Goal: Answer question/provide support: Answer question/provide support

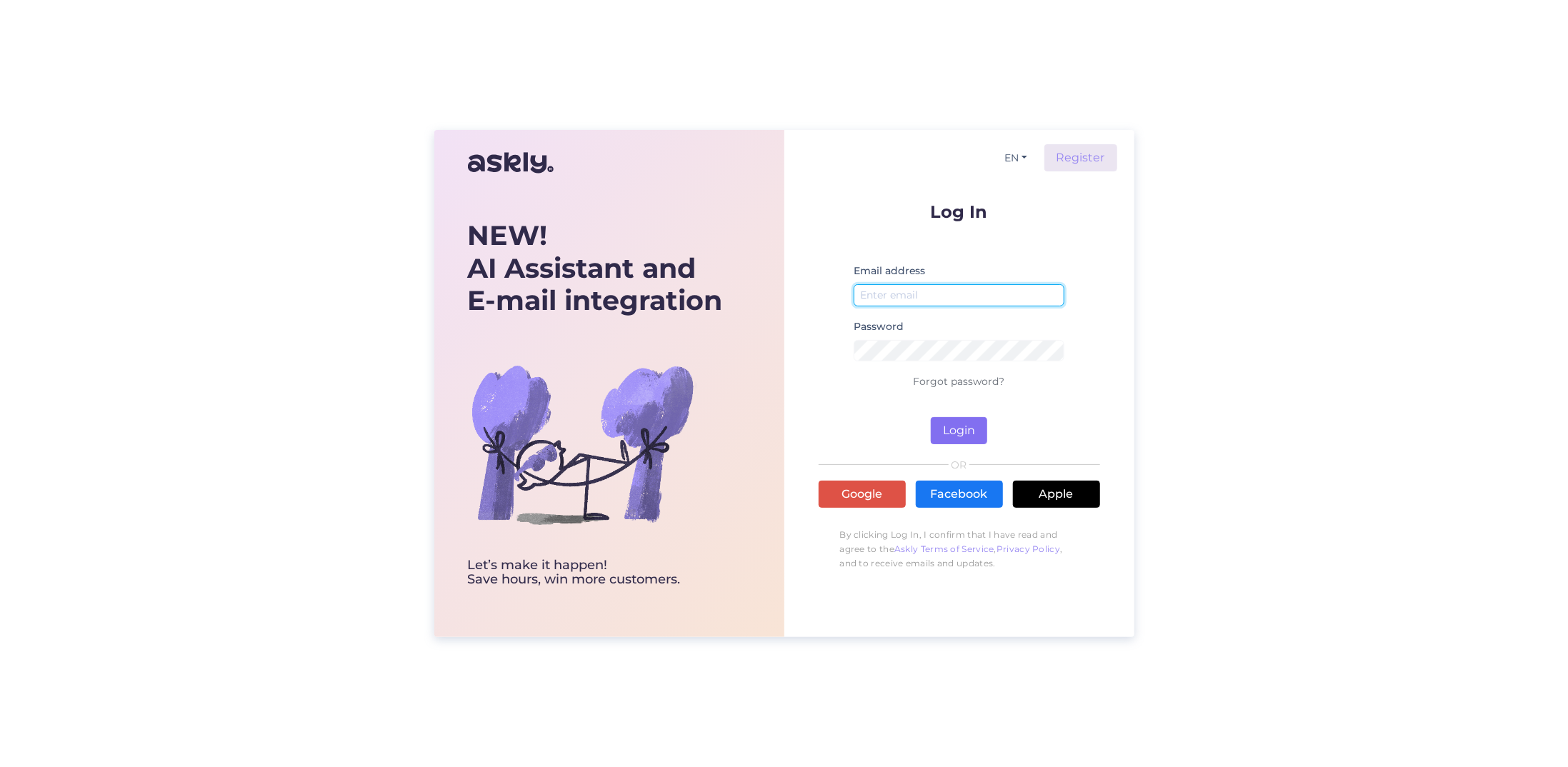
type input "[EMAIL_ADDRESS][DOMAIN_NAME]"
click at [971, 429] on button "Login" at bounding box center [959, 430] width 57 height 27
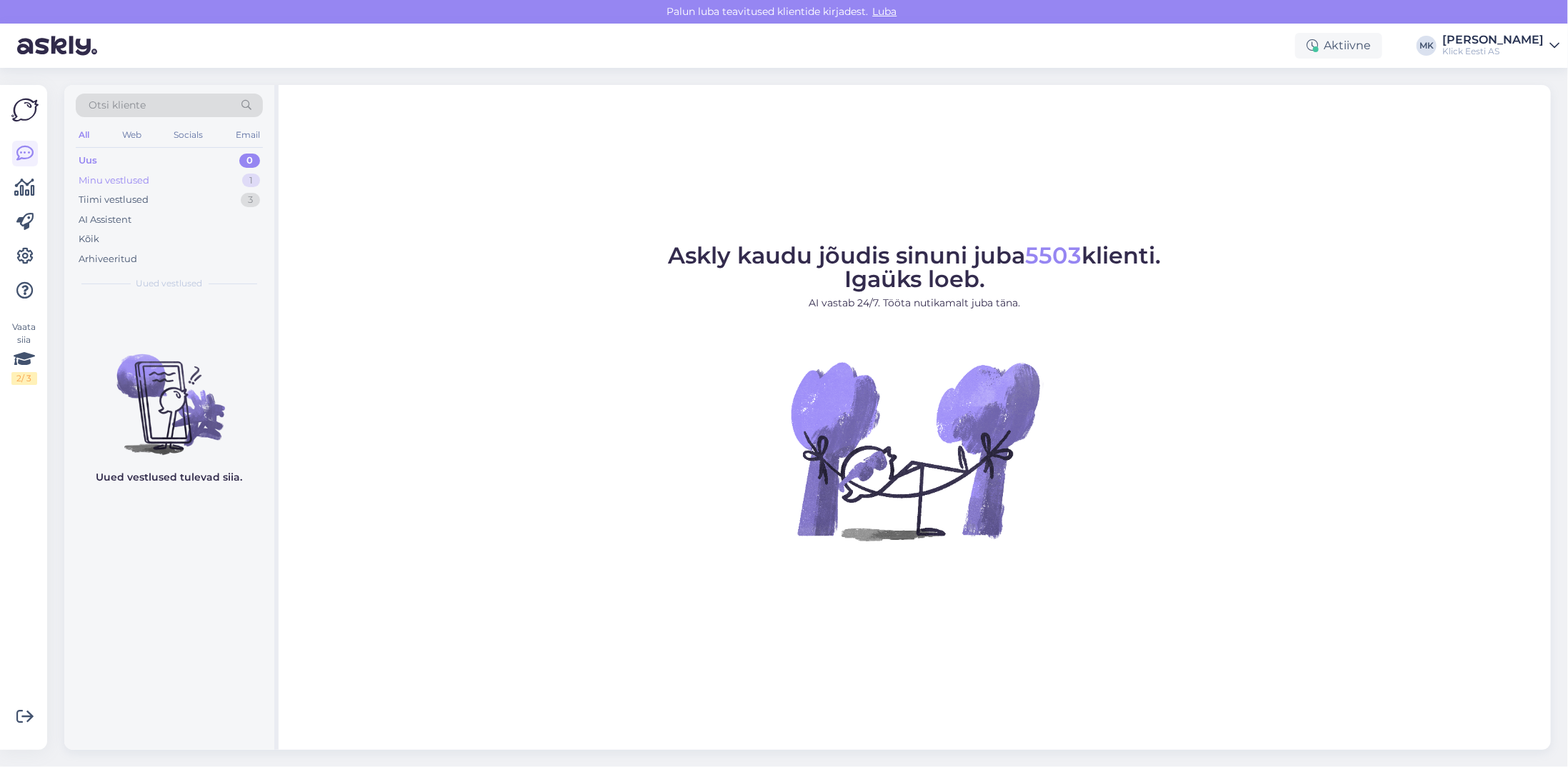
click at [98, 179] on div "Minu vestlused" at bounding box center [114, 180] width 70 height 14
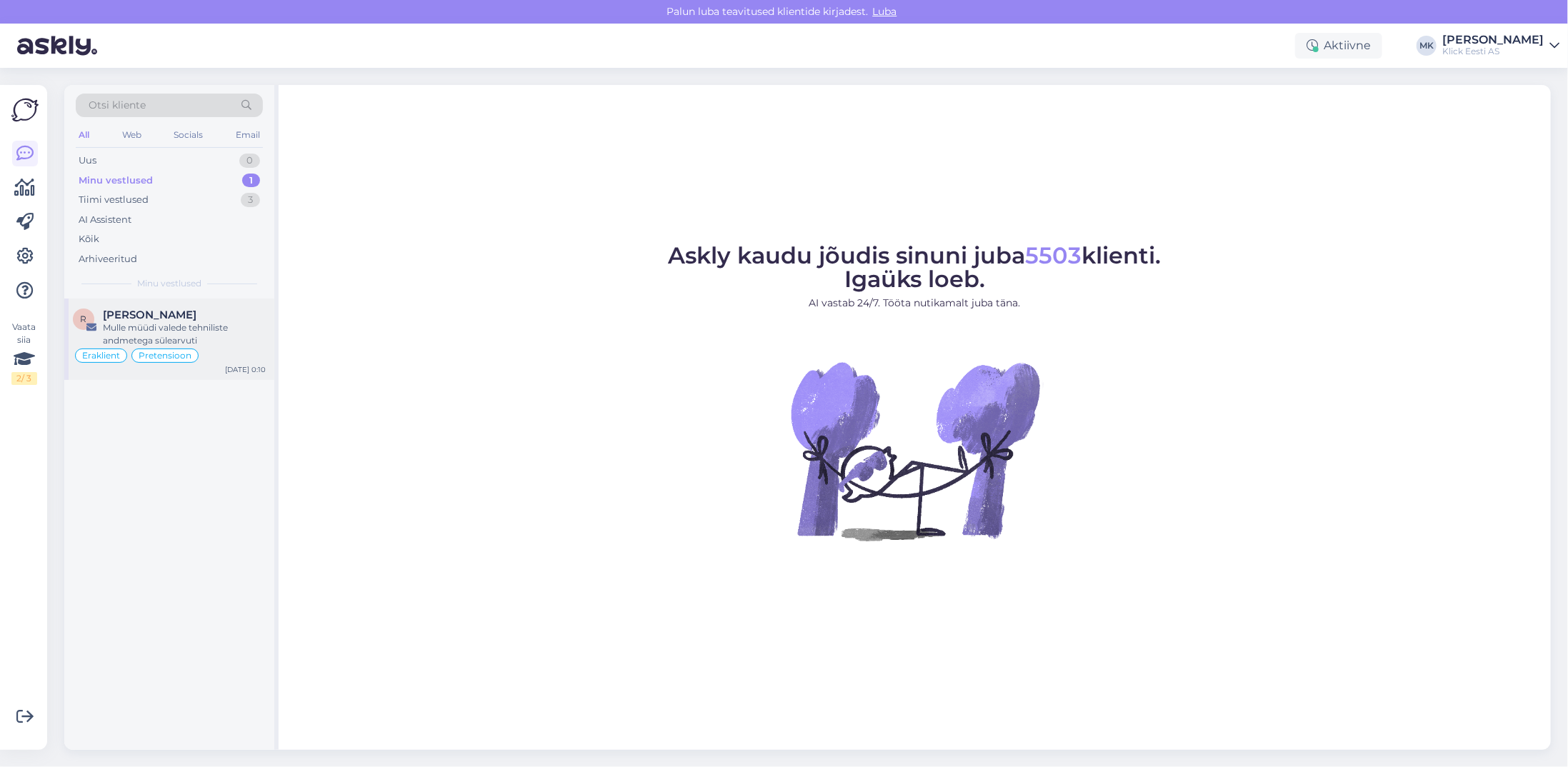
click at [164, 326] on div "Mulle müüdi valede tehniliste andmetega sülearvuti" at bounding box center [184, 334] width 163 height 25
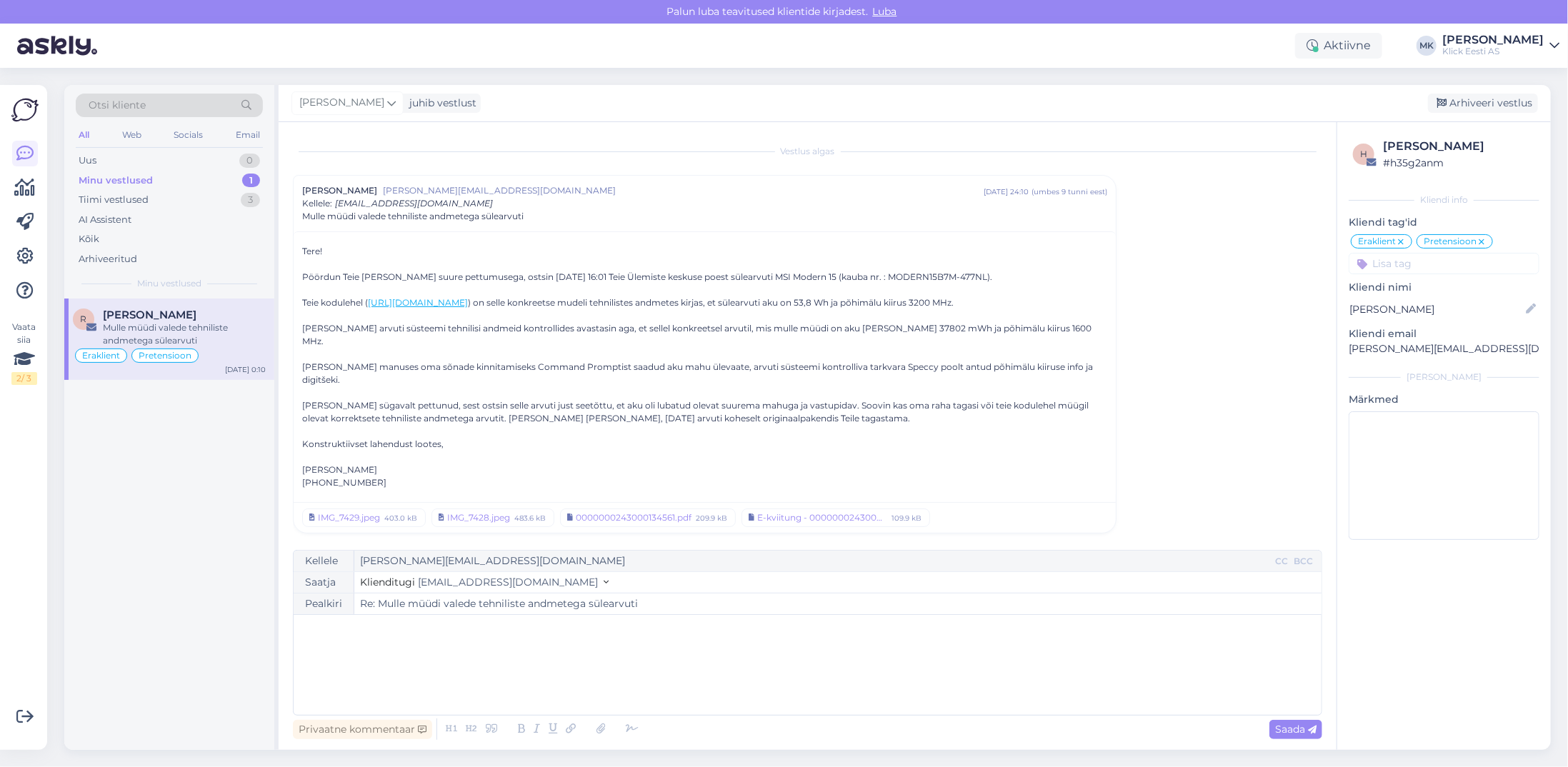
click at [397, 635] on p "﻿" at bounding box center [807, 629] width 1014 height 15
click at [637, 511] on div "0000000243000134561.pdf" at bounding box center [634, 518] width 116 height 13
click at [380, 627] on p "Tere!" at bounding box center [807, 629] width 1014 height 15
click at [1279, 563] on div "CC" at bounding box center [1282, 561] width 19 height 13
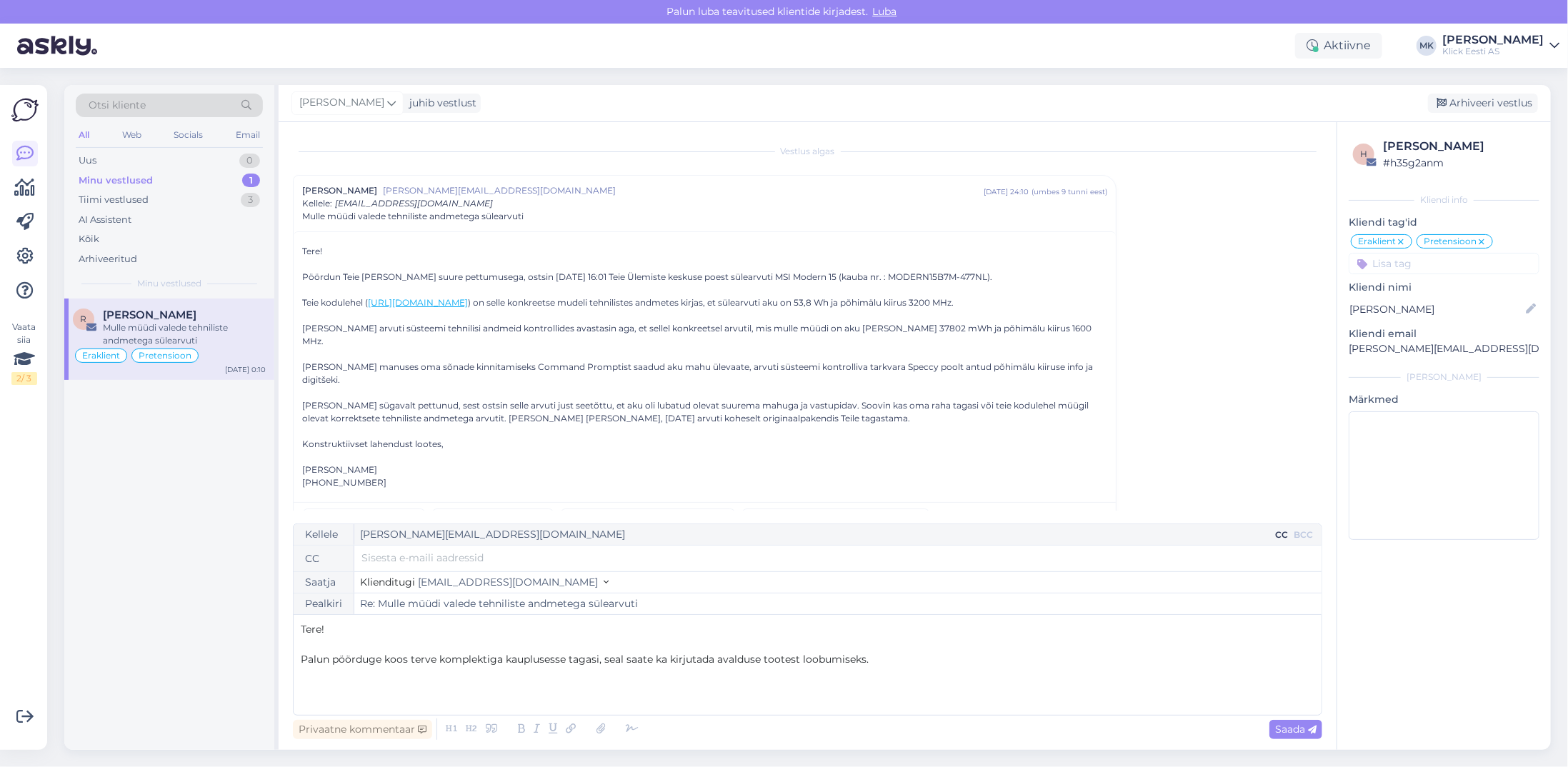
click at [470, 561] on input "text" at bounding box center [838, 557] width 953 height 16
click at [1287, 535] on div "CC" at bounding box center [1282, 535] width 19 height 13
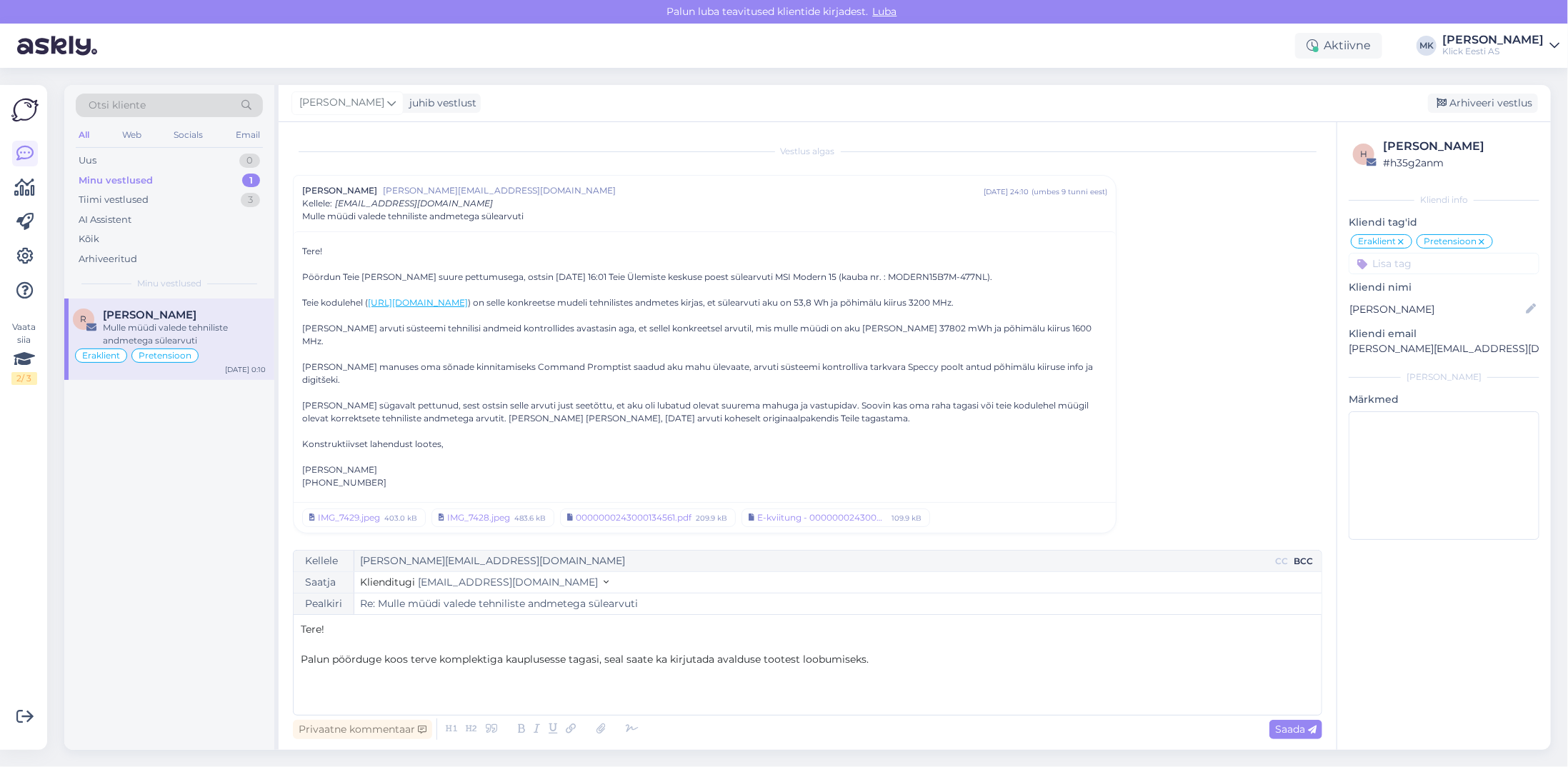
click at [1303, 557] on div "BCC" at bounding box center [1303, 561] width 25 height 13
click at [566, 560] on input "text" at bounding box center [838, 557] width 953 height 16
type input "a"
click at [1282, 535] on div "CC" at bounding box center [1282, 535] width 19 height 13
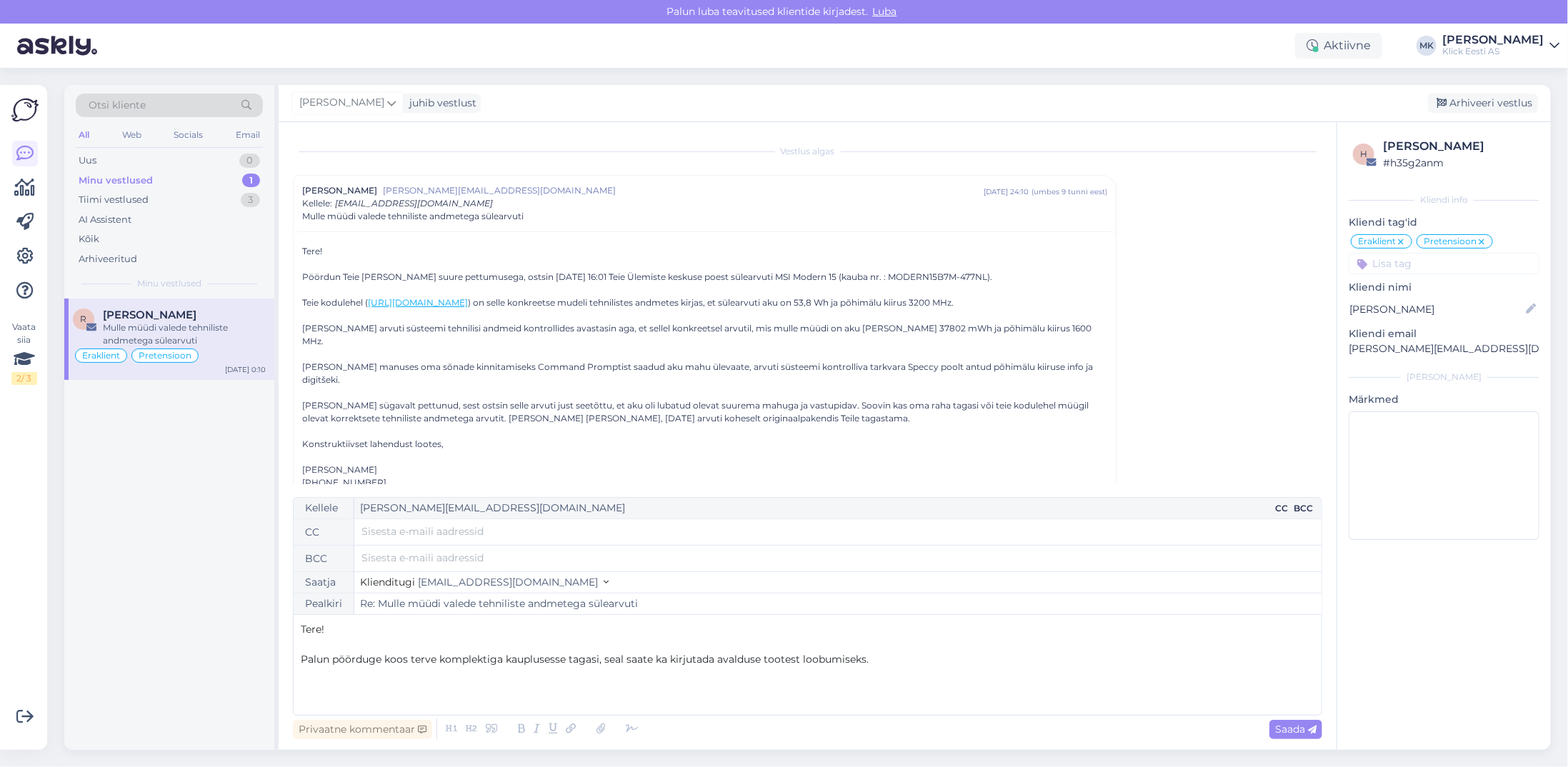
click at [517, 535] on input "text" at bounding box center [838, 531] width 953 height 16
type input "u"
click at [532, 665] on span "Palun pöörduge koos terve komplektiga kauplusesse tagasi, seal saate ka kirjuta…" at bounding box center [584, 660] width 568 height 13
click at [881, 665] on p "Palun pöörduge koos terve komplektiga kauplusesse tagasi, seal saate ka kirjuta…" at bounding box center [807, 660] width 1014 height 15
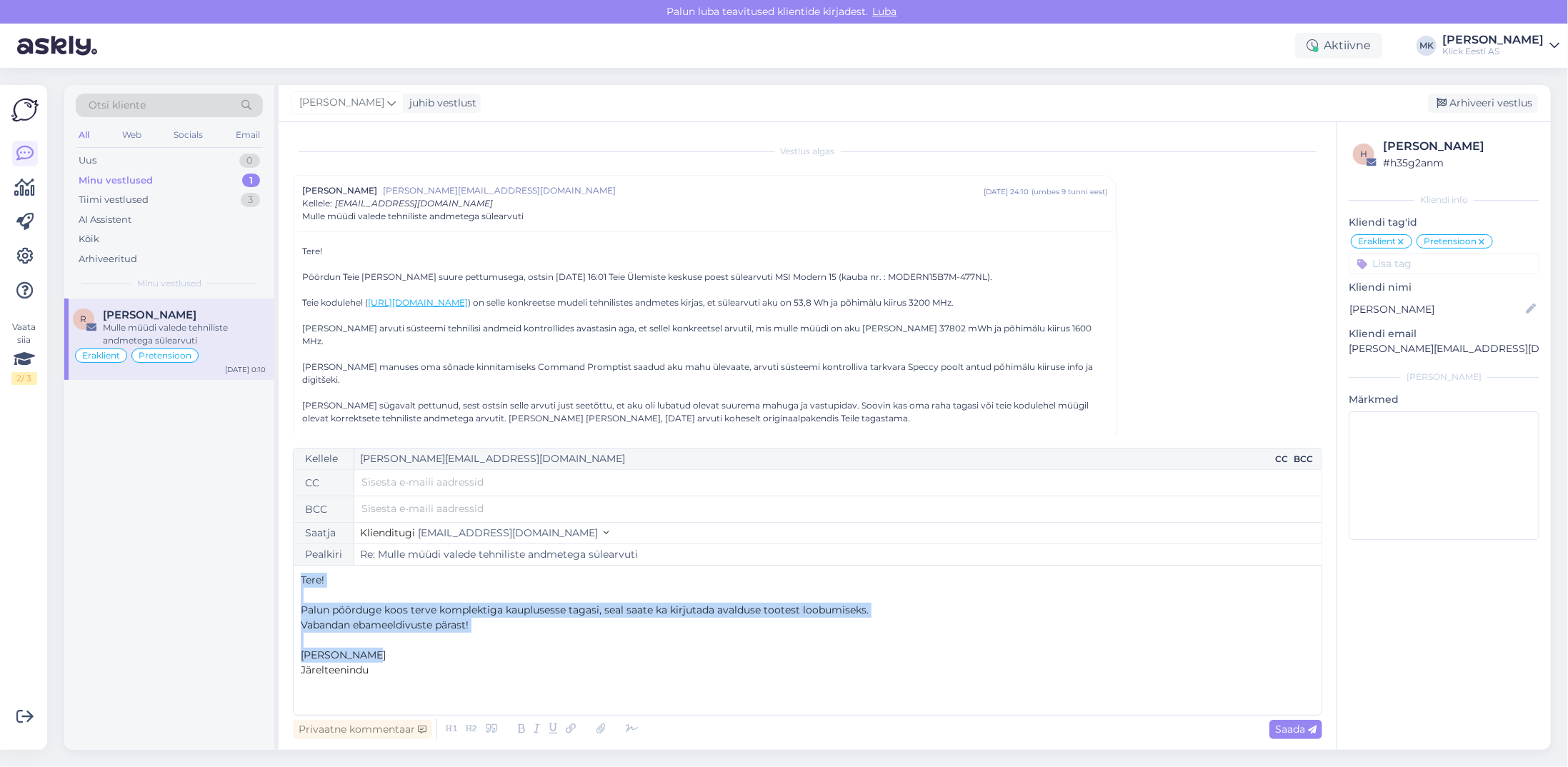
drag, startPoint x: 387, startPoint y: 660, endPoint x: 265, endPoint y: 551, distance: 163.6
click at [265, 551] on div "Otsi kliente All Web Socials Email Uus 0 Minu vestlused 1 Tiimi vestlused 3 AI …" at bounding box center [807, 418] width 1487 height 665
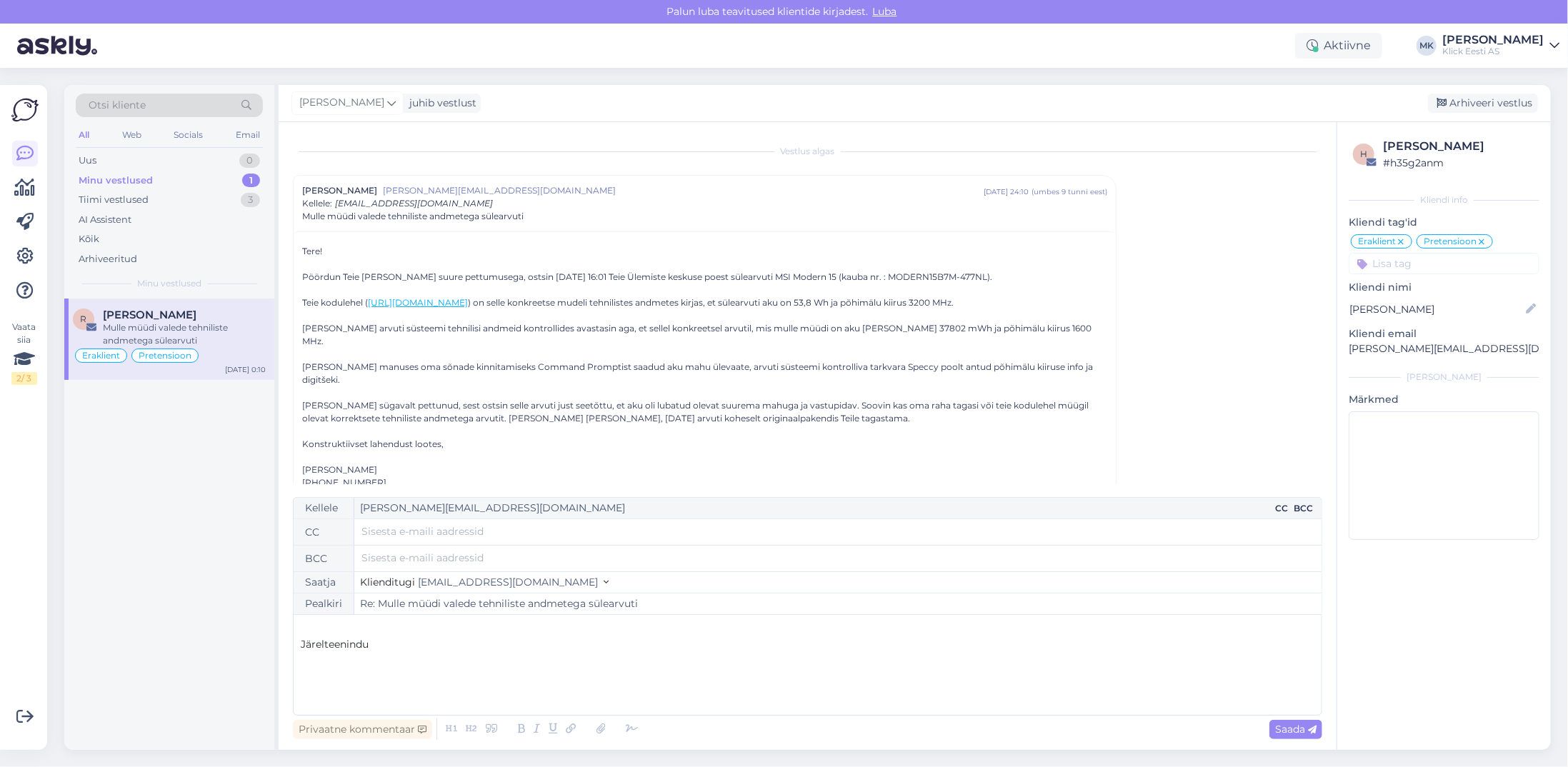
click at [113, 180] on div "Minu vestlused" at bounding box center [116, 180] width 75 height 14
click at [150, 331] on div "Mulle müüdi valede tehniliste andmetega sülearvuti" at bounding box center [184, 334] width 163 height 25
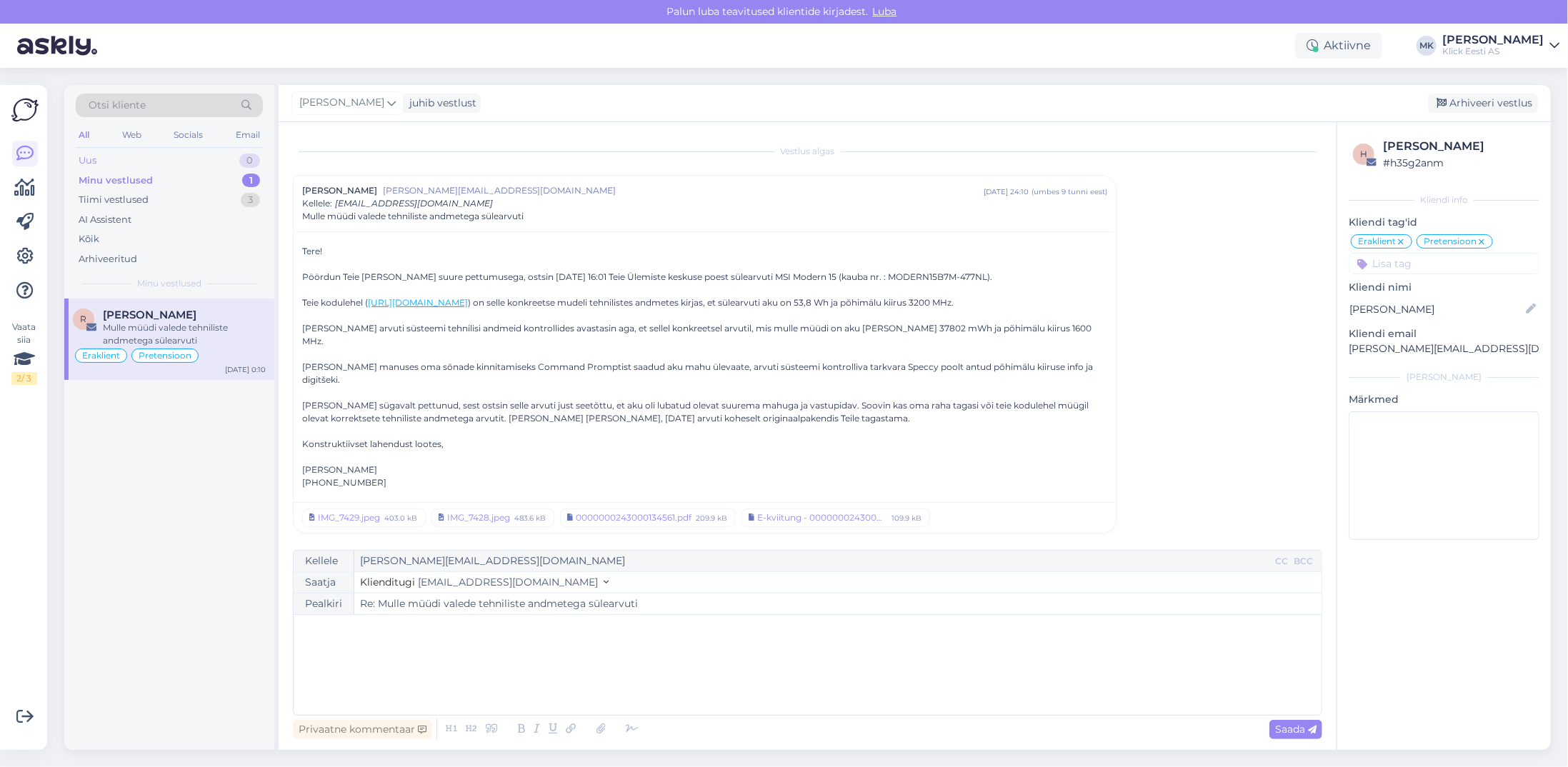
click at [112, 159] on div "Uus 0" at bounding box center [169, 161] width 187 height 20
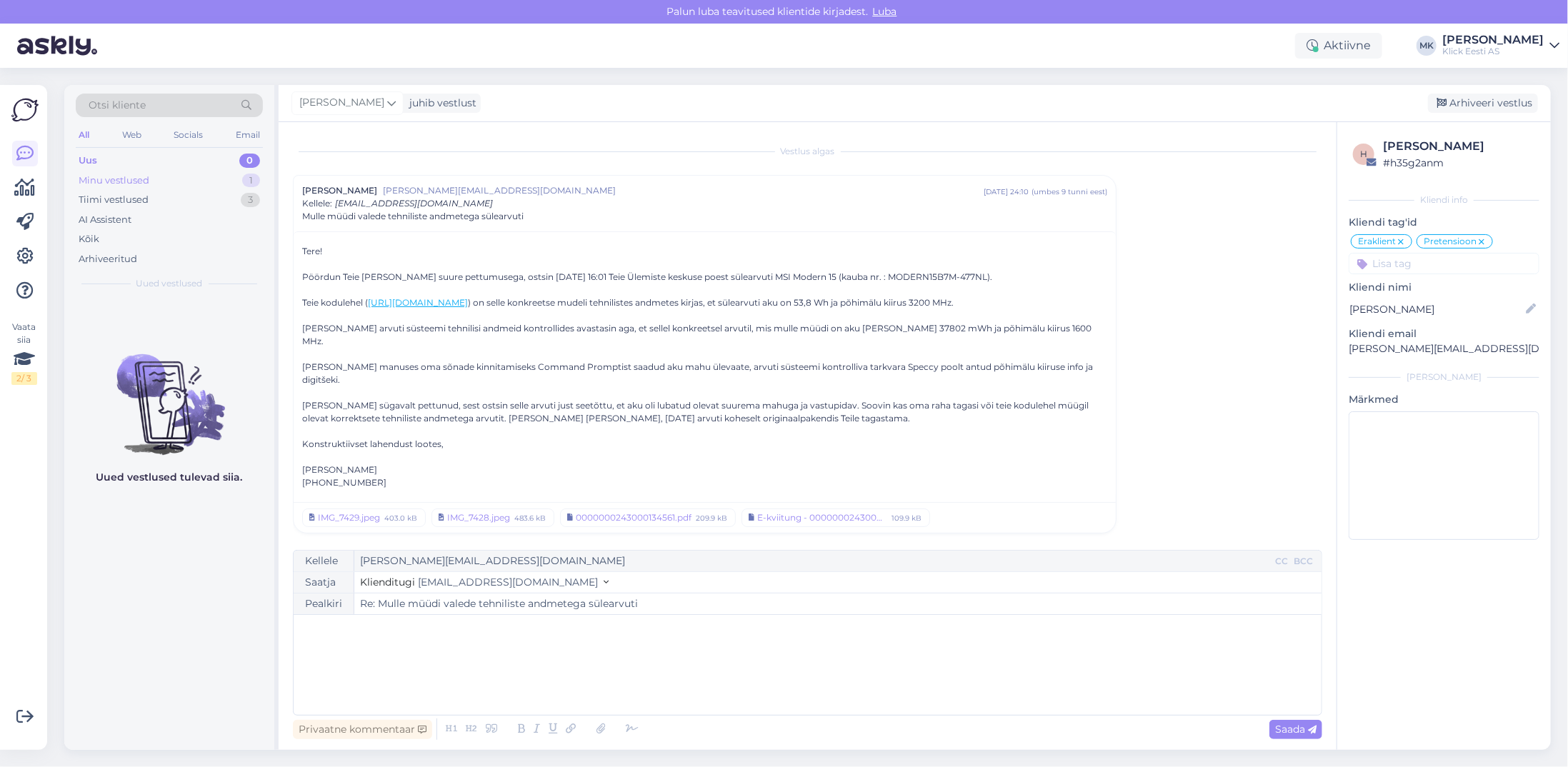
click at [114, 179] on div "Minu vestlused" at bounding box center [114, 180] width 70 height 14
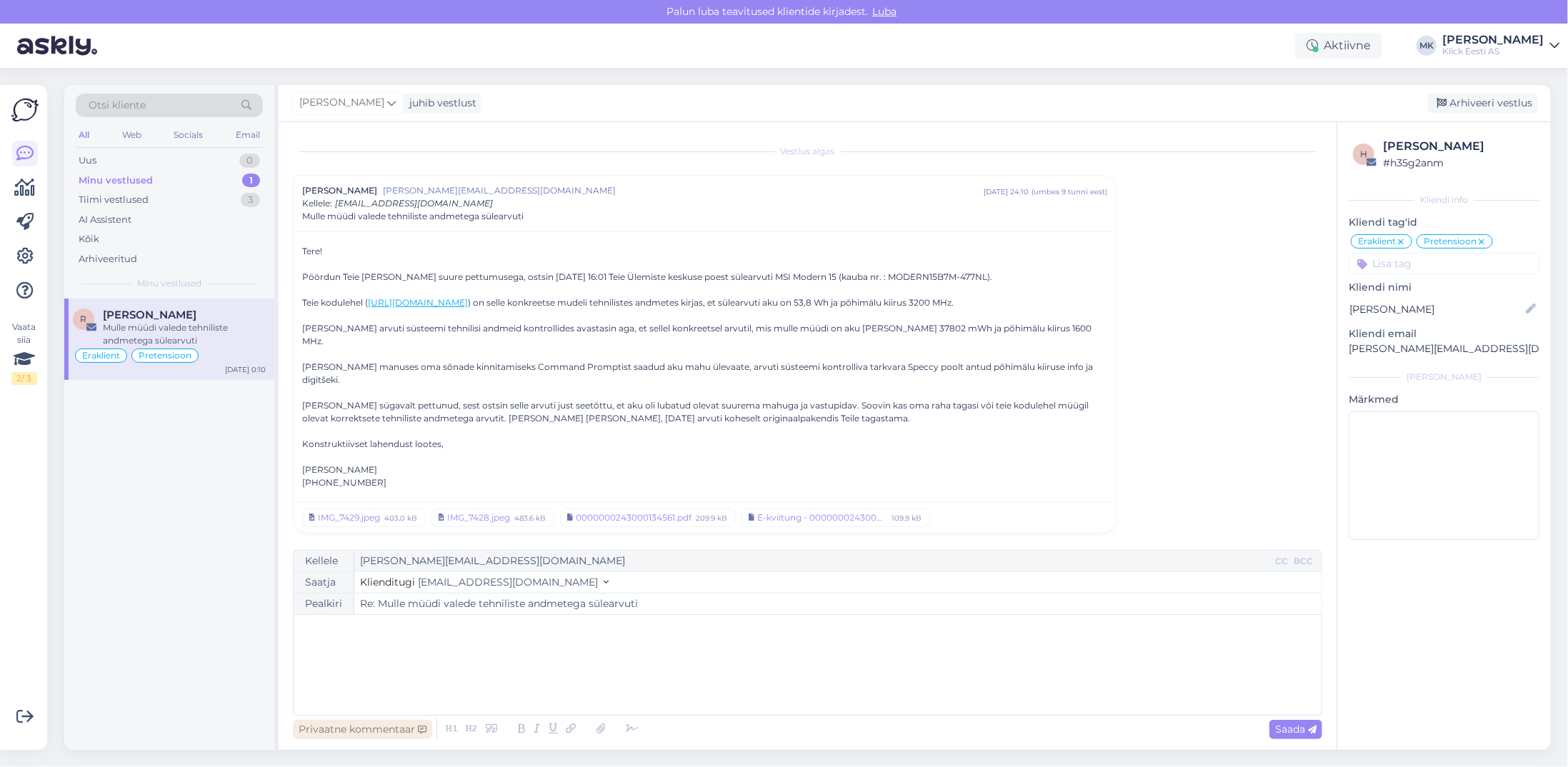
click at [360, 721] on div "Privaatne kommentaar" at bounding box center [362, 730] width 139 height 20
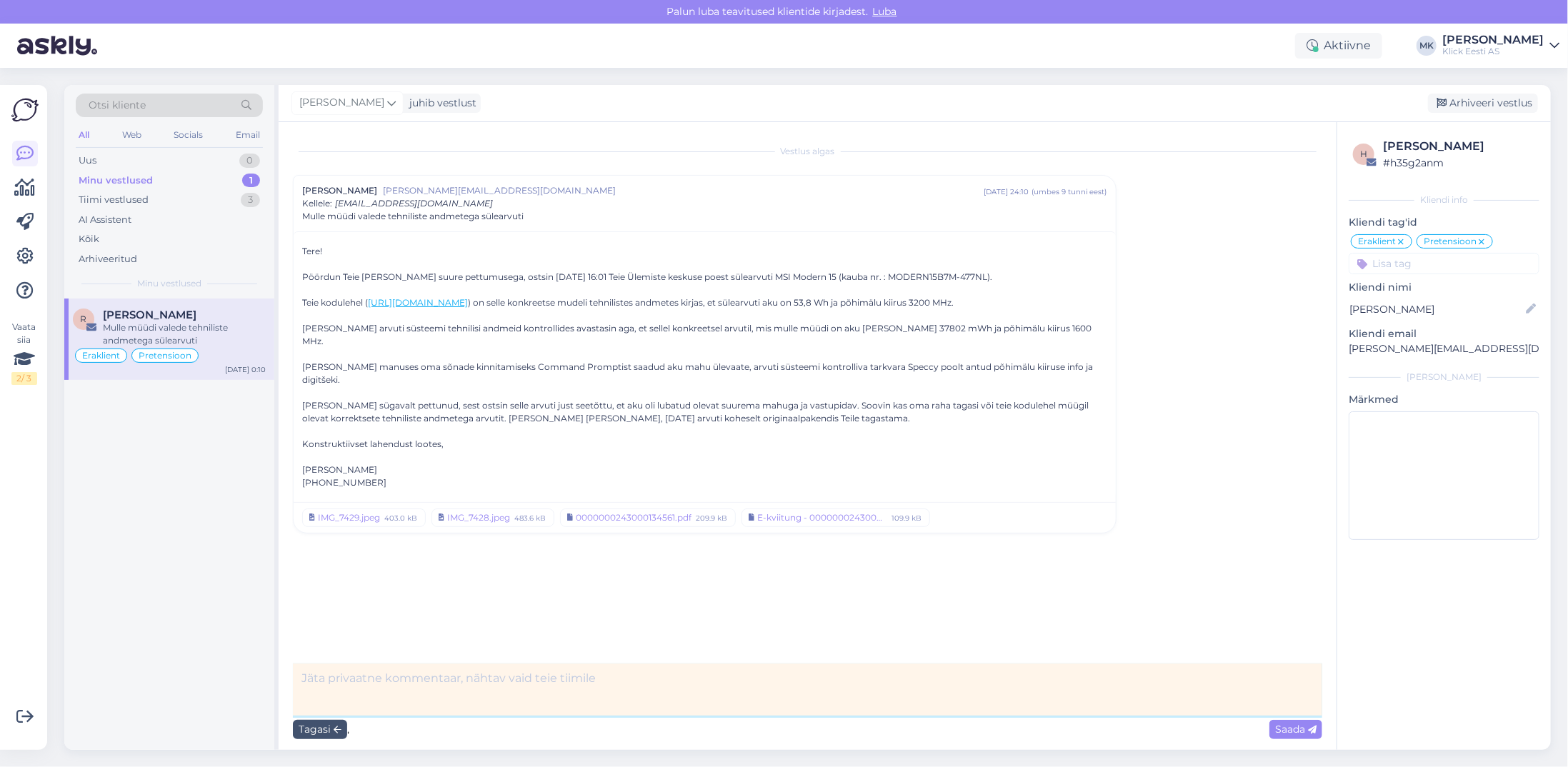
click at [460, 683] on textarea at bounding box center [807, 690] width 1029 height 52
type textarea "[PERSON_NAME] kaudu tegeletud, Ülemiste kauplus ka asjaga kursis, sisuhaldurite…"
click at [1298, 728] on span "Saada" at bounding box center [1296, 729] width 42 height 13
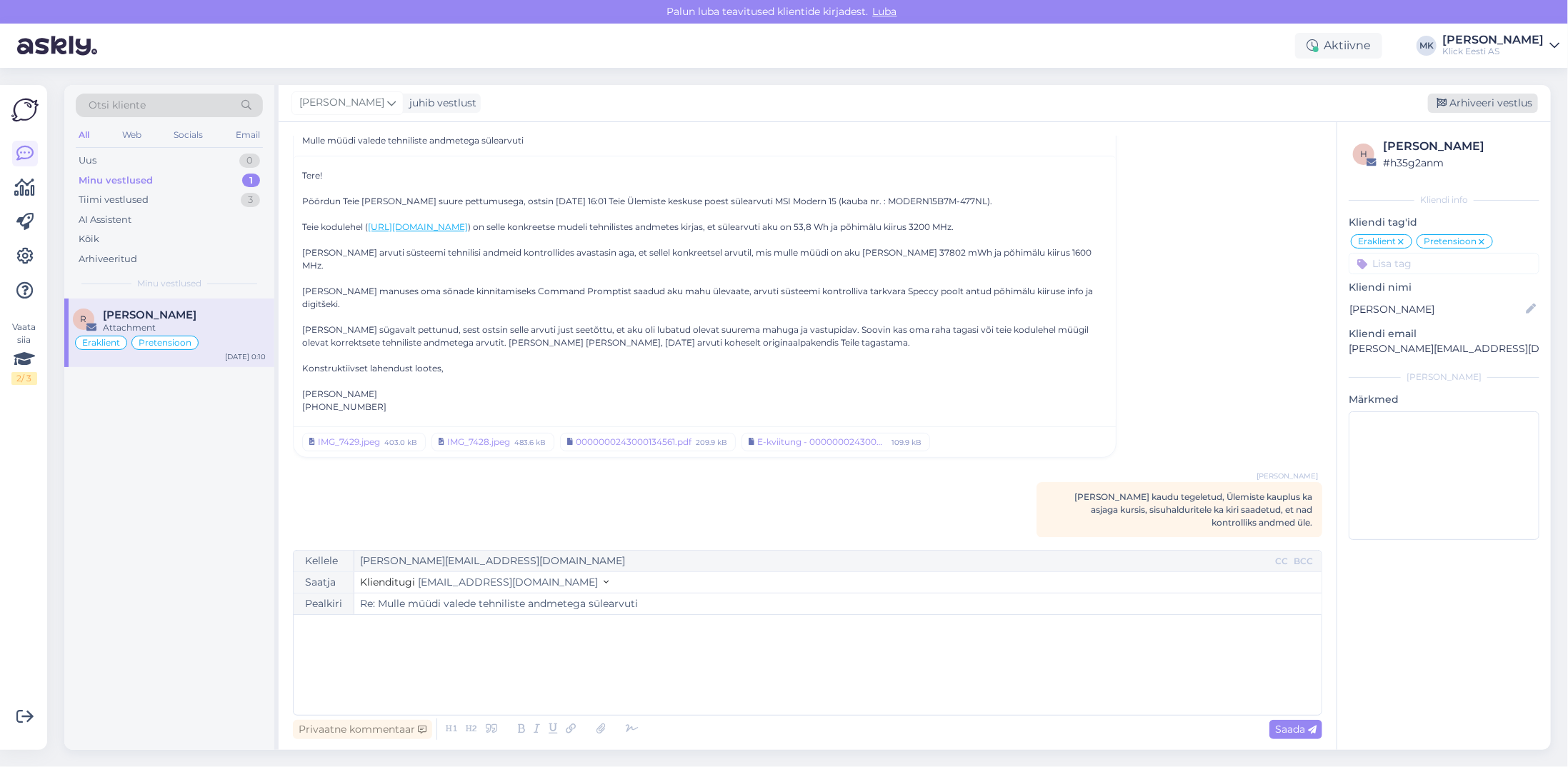
click at [1493, 99] on div "Arhiveeri vestlus" at bounding box center [1484, 103] width 110 height 20
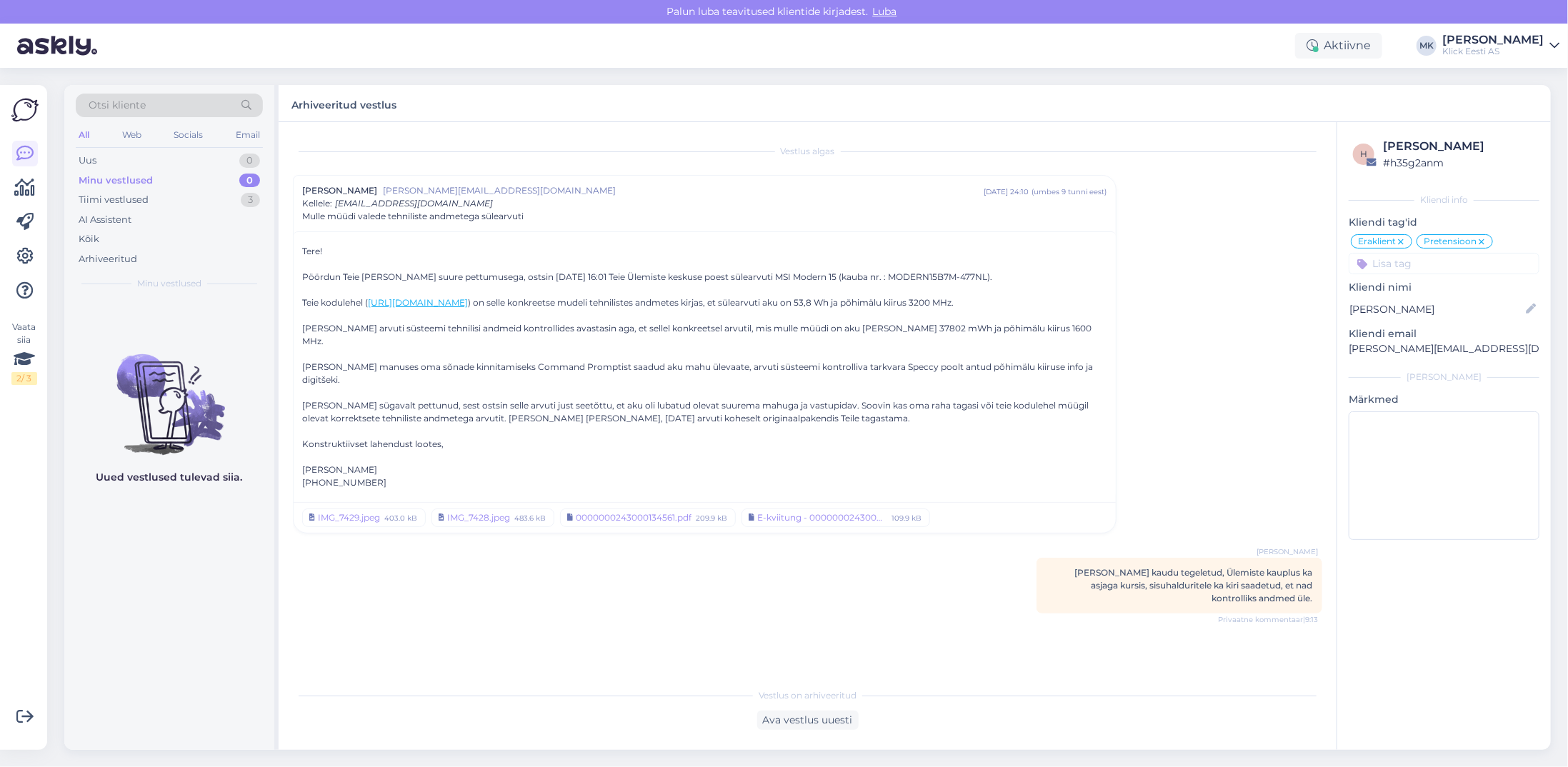
click at [102, 175] on div "Minu vestlused" at bounding box center [116, 180] width 75 height 14
click at [139, 201] on div "Tiimi vestlused" at bounding box center [113, 199] width 70 height 14
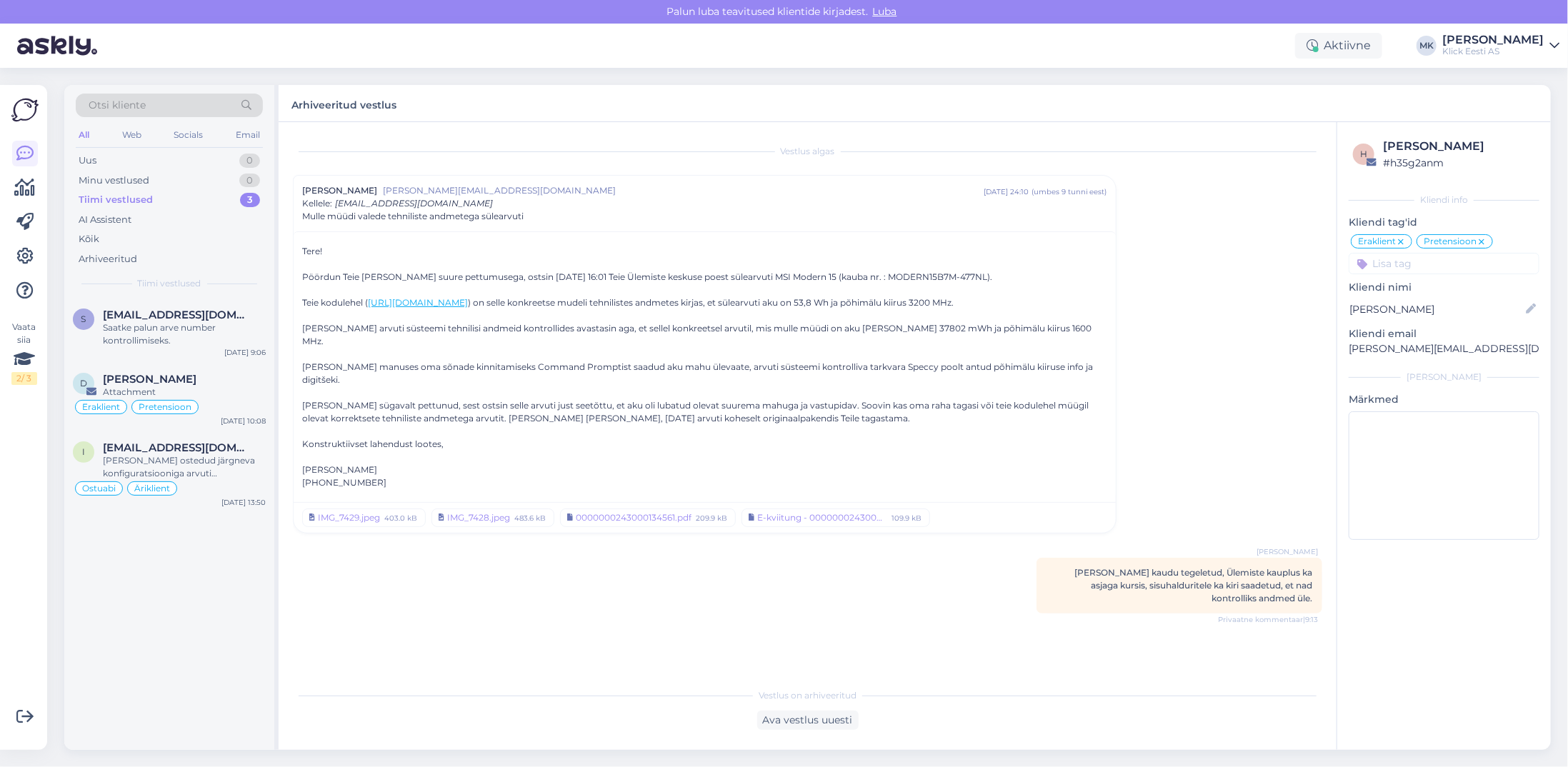
click at [1507, 48] on div "Klick Eesti AS" at bounding box center [1493, 52] width 102 height 11
click at [1416, 146] on div "Logi välja" at bounding box center [1433, 145] width 254 height 25
